Goal: Navigation & Orientation: Find specific page/section

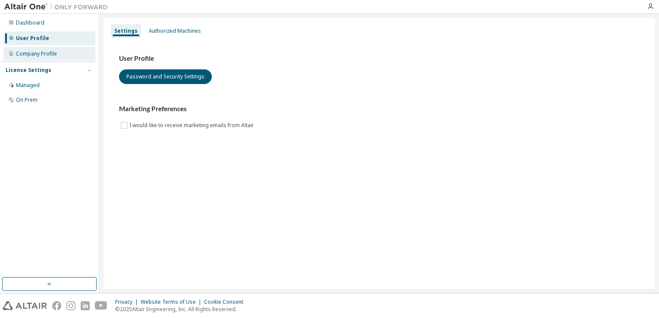
click at [47, 58] on div "Company Profile" at bounding box center [49, 54] width 92 height 14
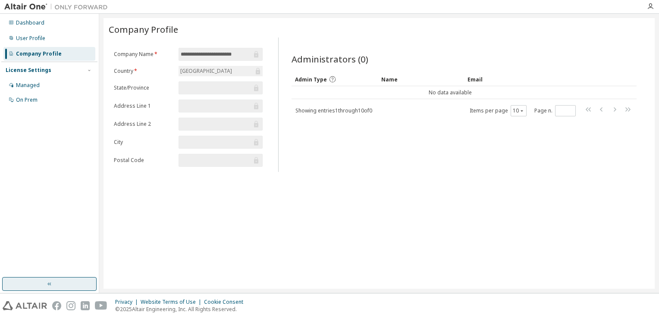
click at [54, 282] on button "button" at bounding box center [49, 284] width 94 height 14
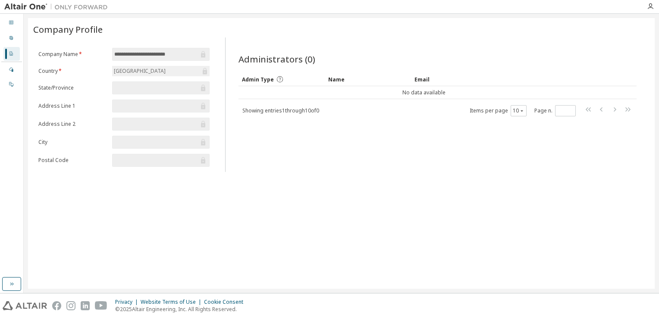
click at [15, 30] on div "Dashboard User Profile Company Profile License Settings Managed On Prem" at bounding box center [11, 53] width 21 height 77
click at [14, 19] on div "Dashboard" at bounding box center [11, 23] width 16 height 14
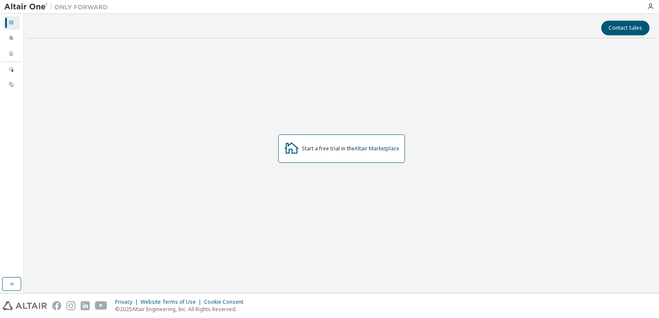
click at [14, 19] on div "Dashboard" at bounding box center [11, 23] width 16 height 14
click at [359, 153] on div "Start a free trial in the Altair Marketplace" at bounding box center [341, 148] width 127 height 28
click at [9, 283] on icon "button" at bounding box center [11, 284] width 7 height 7
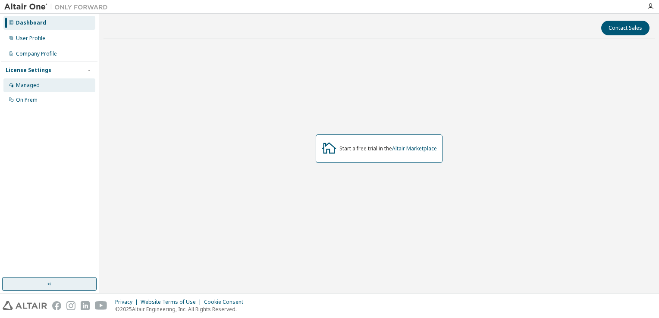
click at [43, 87] on div "Managed" at bounding box center [49, 85] width 92 height 14
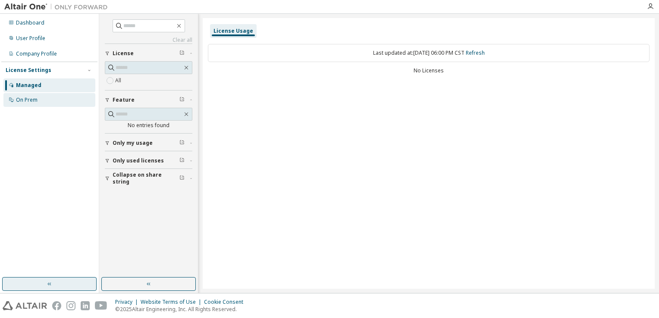
click at [47, 99] on div "On Prem" at bounding box center [49, 100] width 92 height 14
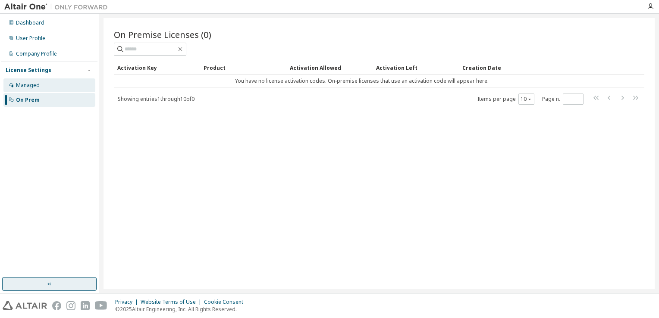
click at [54, 87] on div "Managed" at bounding box center [49, 85] width 92 height 14
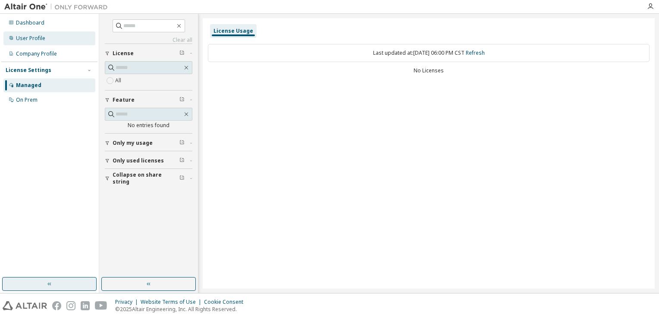
click at [44, 38] on div "User Profile" at bounding box center [30, 38] width 29 height 7
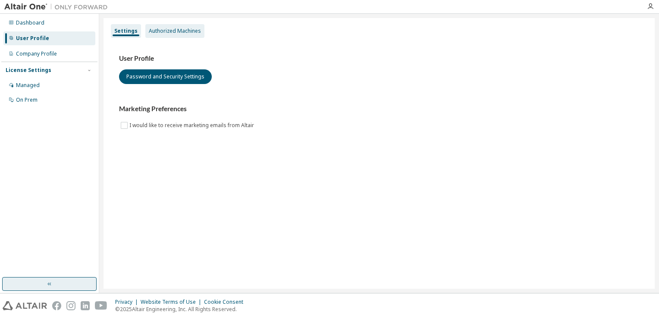
click at [168, 32] on div "Authorized Machines" at bounding box center [175, 31] width 52 height 7
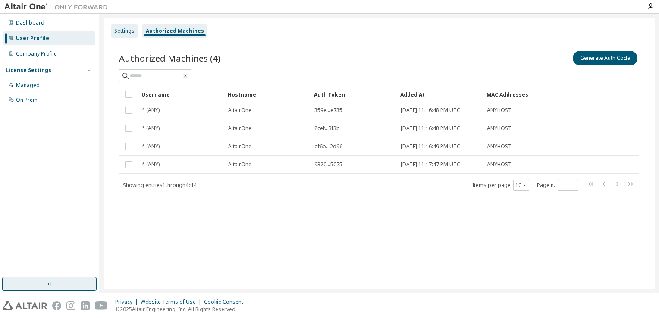
click at [126, 32] on div "Settings" at bounding box center [124, 31] width 20 height 7
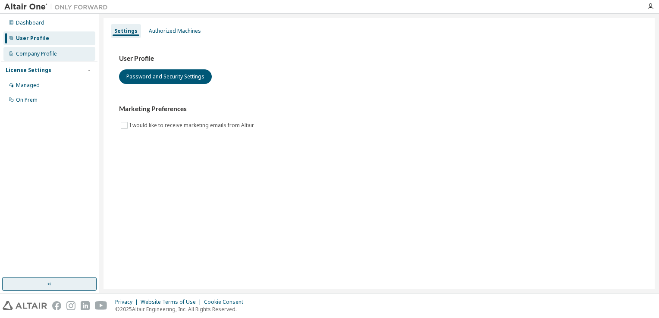
click at [62, 54] on div "Company Profile" at bounding box center [49, 54] width 92 height 14
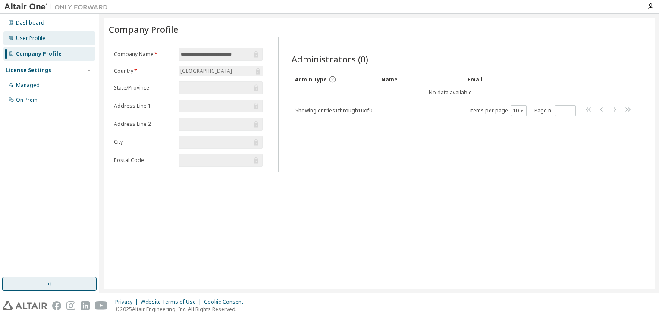
click at [64, 34] on div "User Profile" at bounding box center [49, 38] width 92 height 14
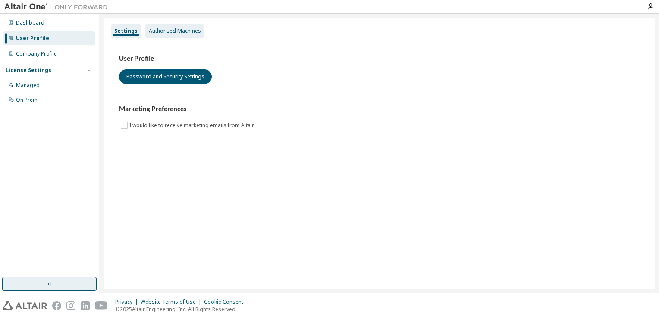
click at [155, 28] on div "Authorized Machines" at bounding box center [175, 31] width 52 height 7
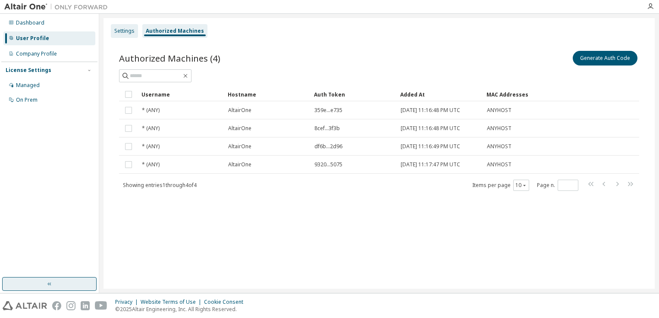
click at [118, 32] on div "Settings" at bounding box center [124, 31] width 20 height 7
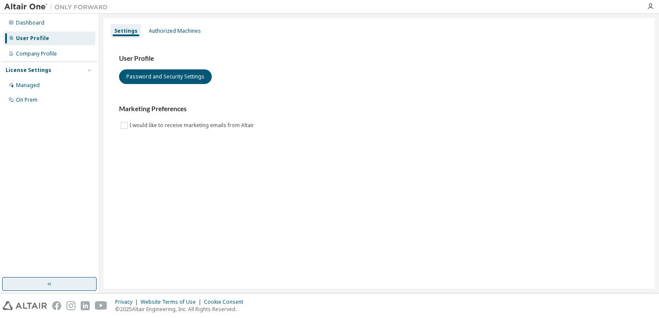
click at [132, 61] on h3 "User Profile" at bounding box center [379, 58] width 520 height 9
